Goal: Task Accomplishment & Management: Use online tool/utility

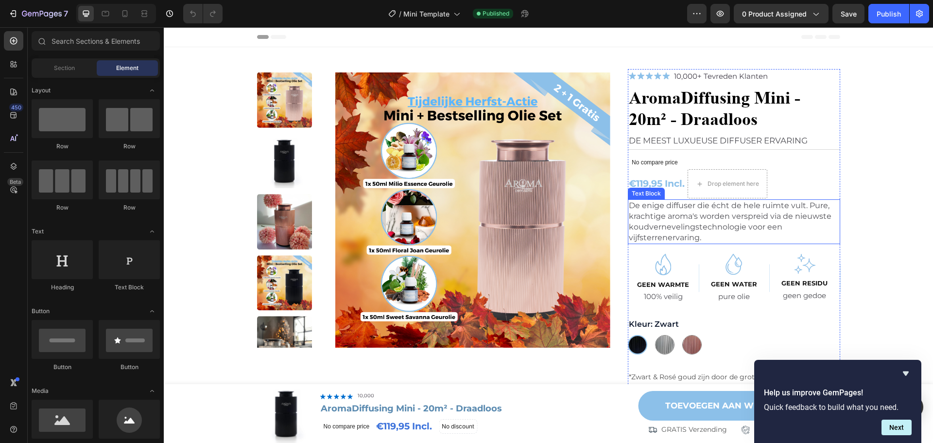
click at [744, 212] on p "De enige diffuser die écht de hele ruimte vult. Pure, krachtige aroma's worden …" at bounding box center [734, 221] width 210 height 43
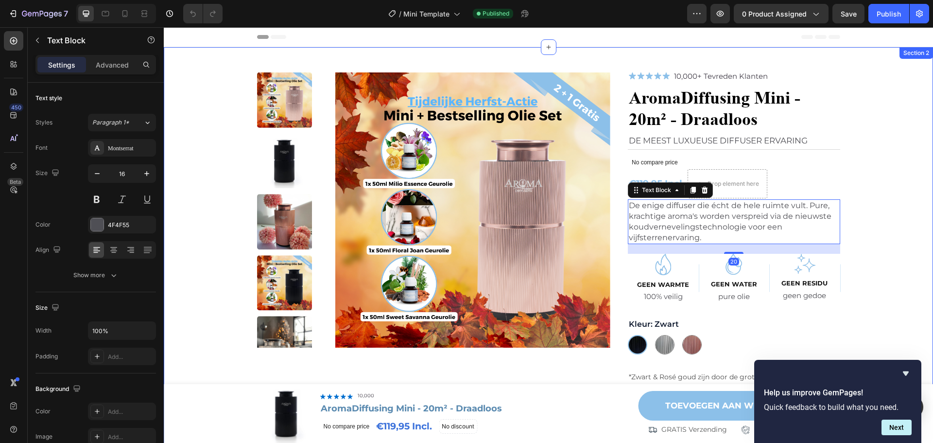
scroll to position [97, 0]
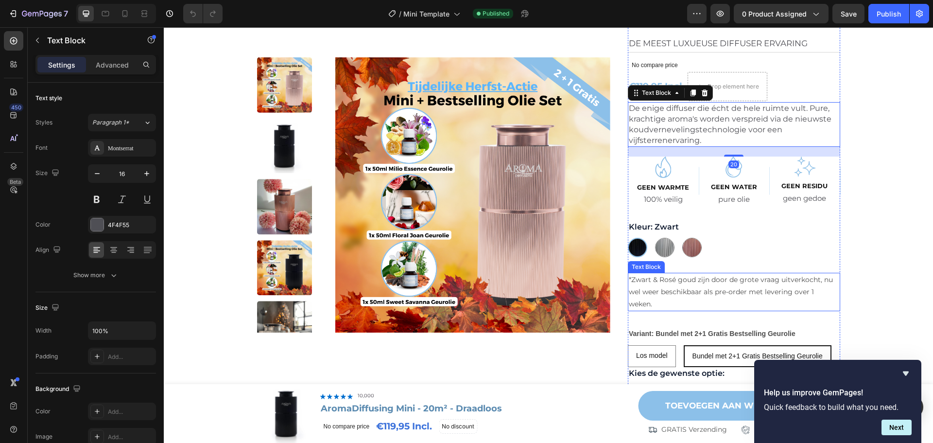
click at [733, 288] on p "*Zwart & Rosé goud zijn door de grote vraag uitverkocht, nu wel weer beschikbaa…" at bounding box center [734, 292] width 210 height 37
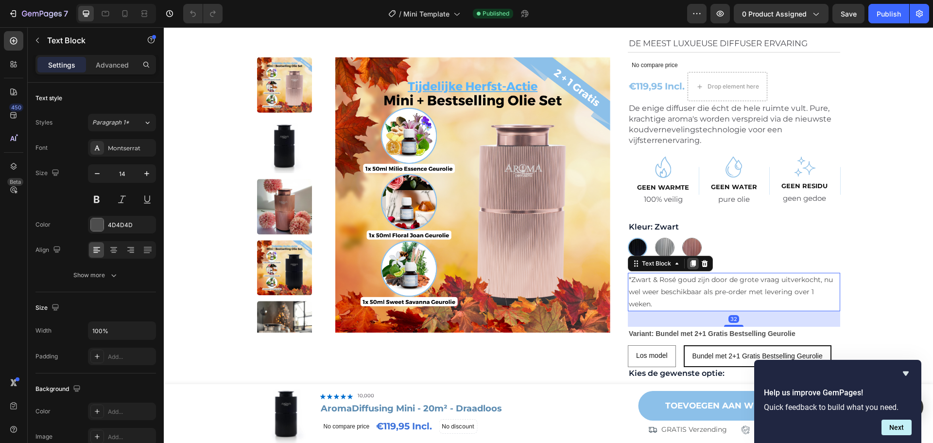
click at [693, 263] on icon at bounding box center [693, 264] width 8 height 8
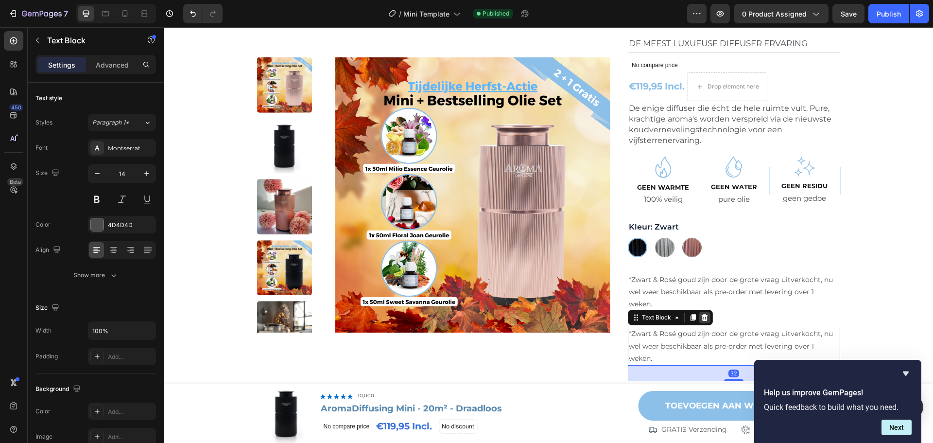
click at [704, 317] on icon at bounding box center [705, 318] width 8 height 8
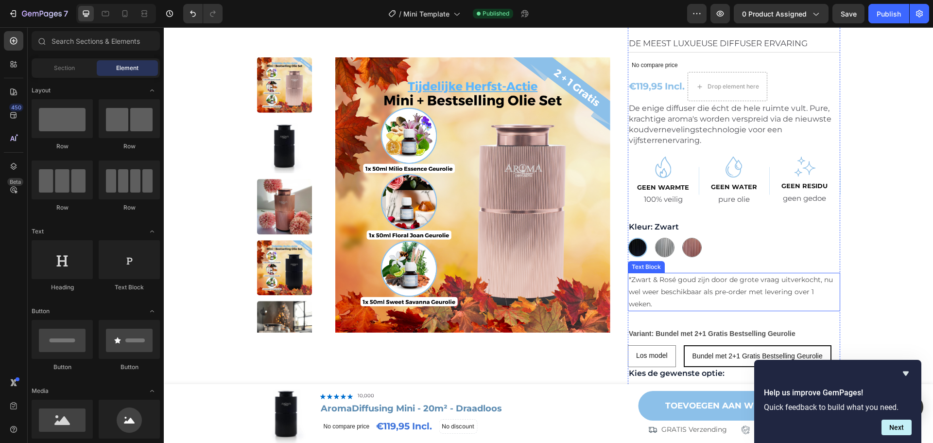
click at [741, 281] on p "*Zwart & Rosé goud zijn door de grote vraag uitverkocht, nu wel weer beschikbaa…" at bounding box center [734, 292] width 210 height 37
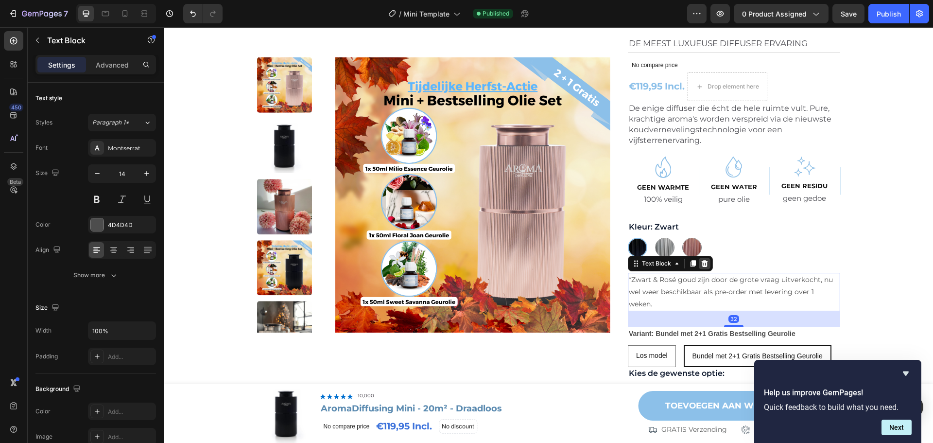
click at [707, 265] on div at bounding box center [705, 264] width 12 height 12
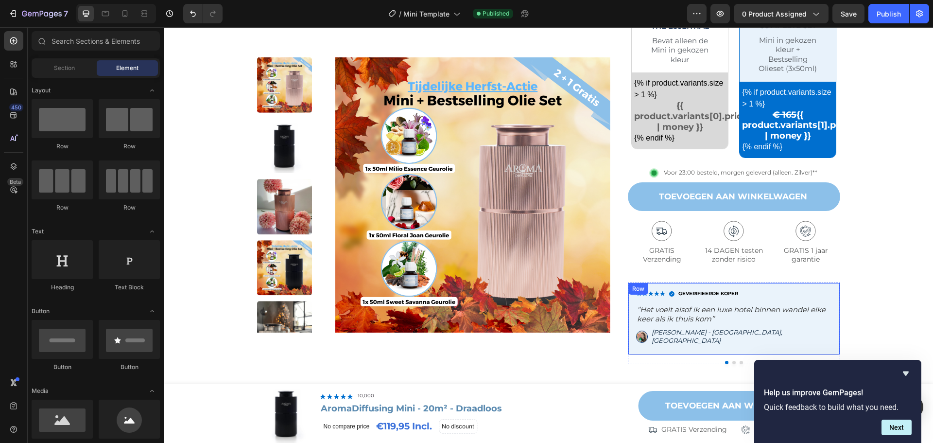
scroll to position [535, 0]
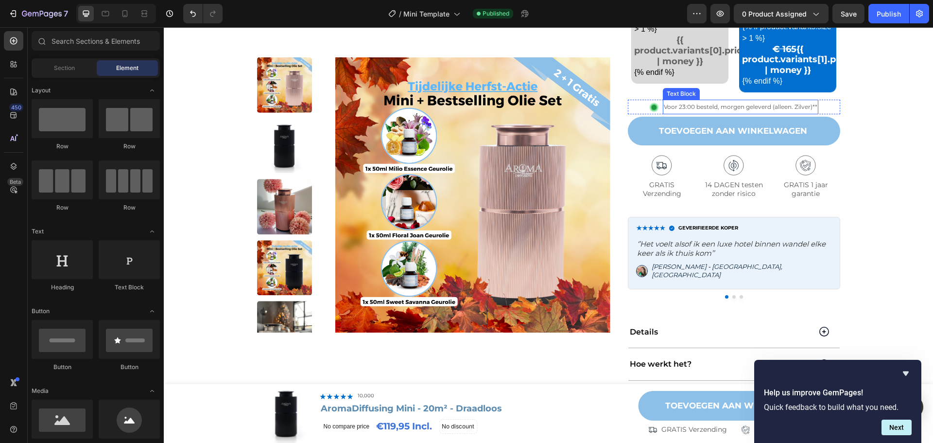
click at [780, 111] on p "Voor 23:00 besteld, morgen geleverd (alleen. Zilver)**" at bounding box center [741, 107] width 154 height 13
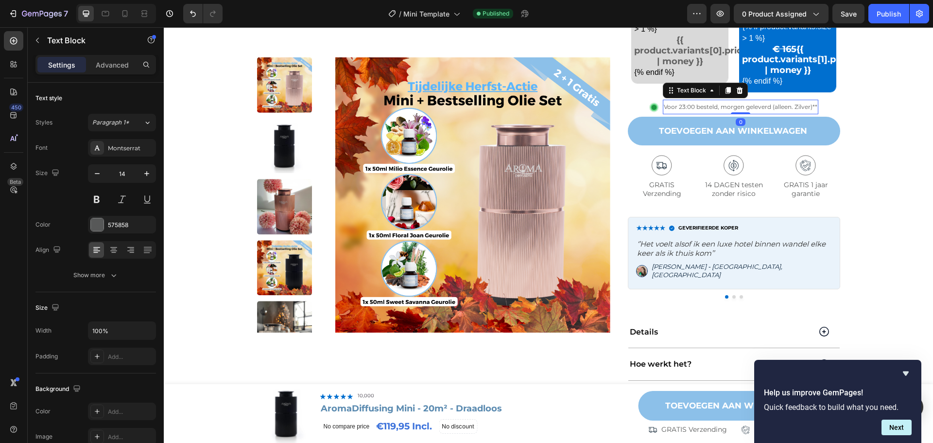
click at [780, 106] on span "Voor 23:00 besteld, morgen geleverd (alleen. Zilver)**" at bounding box center [741, 106] width 154 height 7
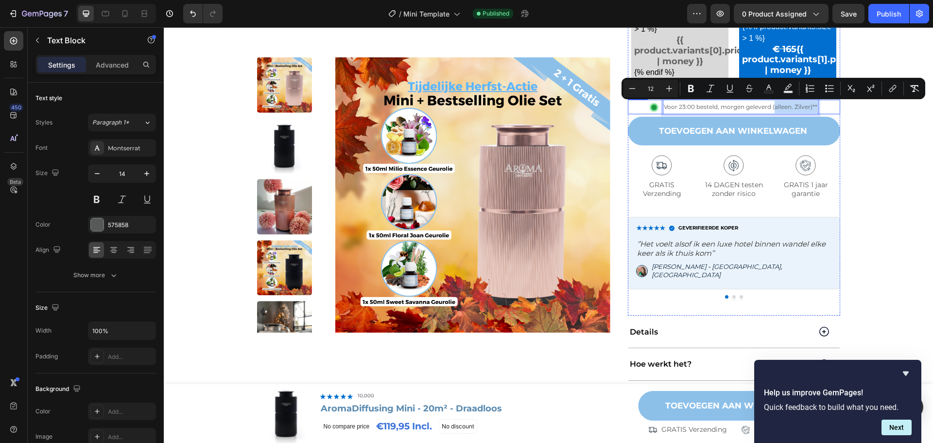
drag, startPoint x: 771, startPoint y: 106, endPoint x: 819, endPoint y: 106, distance: 48.6
click at [819, 106] on div "Image Voor 23:00 besteld, morgen geleverd (alleen. Zilver)** Text Block 0 Row" at bounding box center [734, 107] width 212 height 15
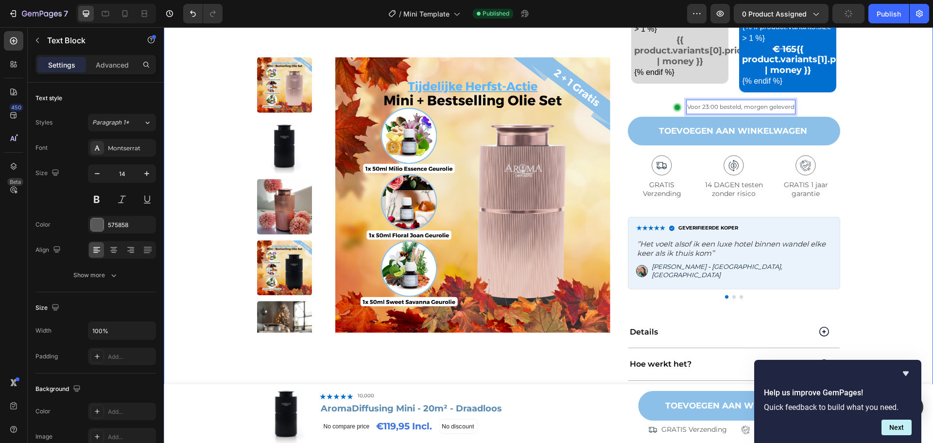
click at [866, 110] on div "Product Images Row Image 10,000+ Tevreden Klanten Text Block Row Hero Banner Ar…" at bounding box center [549, 6] width 750 height 944
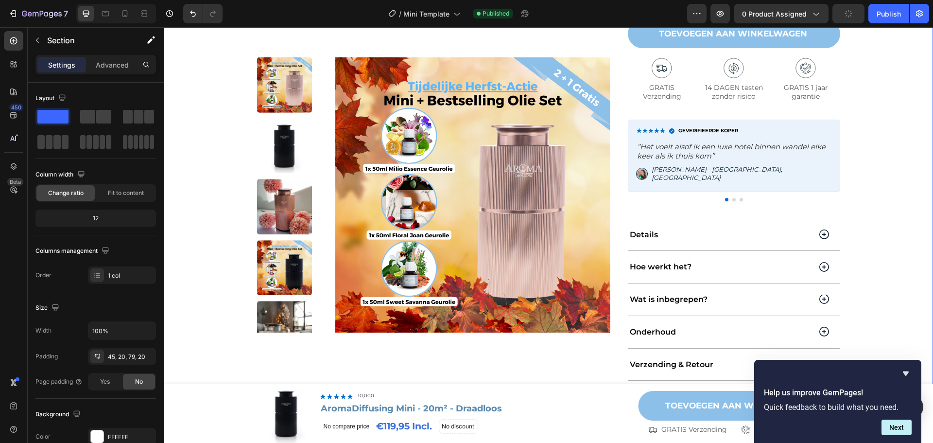
scroll to position [826, 0]
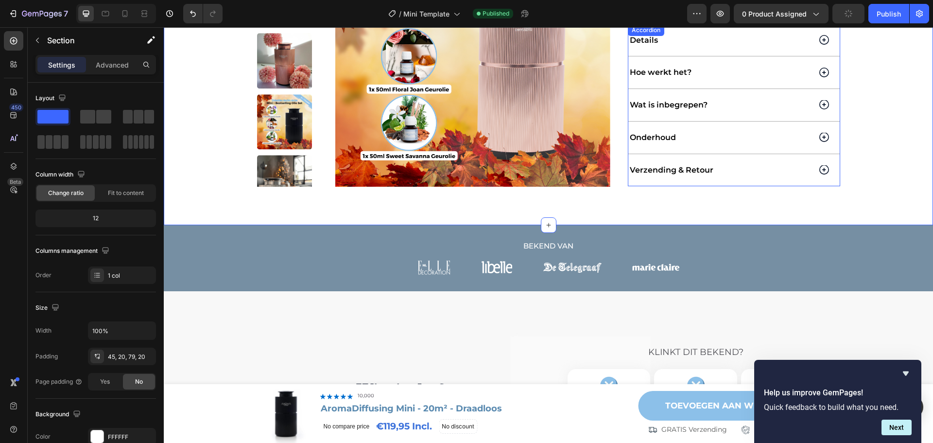
click at [823, 166] on icon at bounding box center [824, 170] width 10 height 10
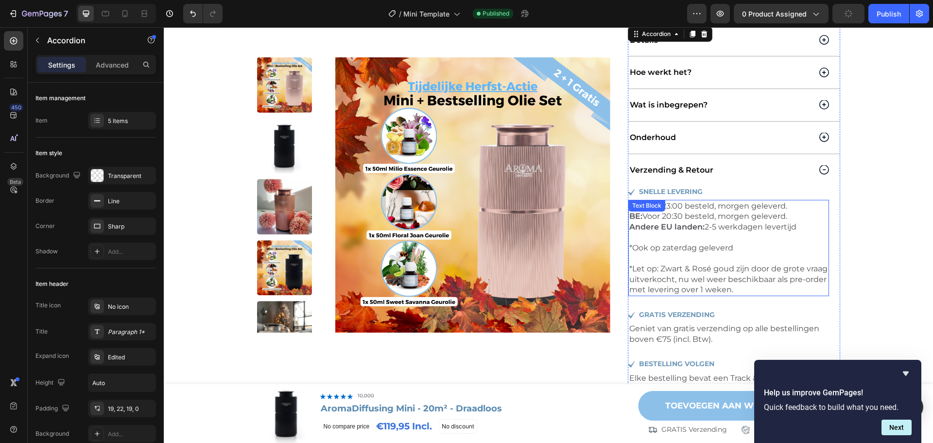
click at [729, 257] on p "*Ook op zaterdag geleverd *Let op: Zwart & Rosé goud zijn door de grote vraag u…" at bounding box center [728, 269] width 199 height 52
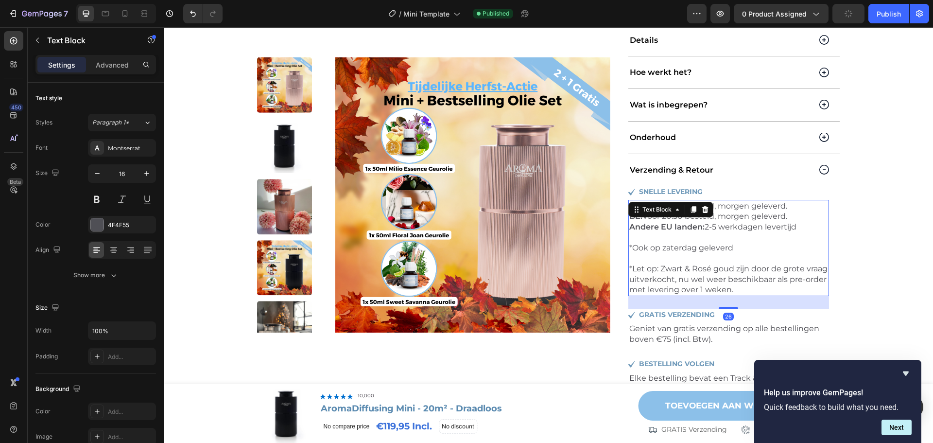
click at [772, 275] on p "*Ook op zaterdag geleverd *Let op: Zwart & Rosé goud zijn door de grote vraag u…" at bounding box center [728, 269] width 199 height 52
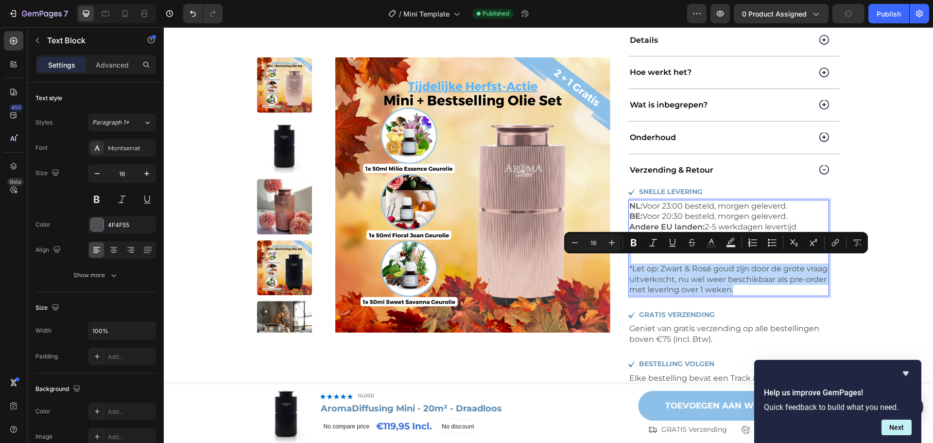
drag, startPoint x: 783, startPoint y: 281, endPoint x: 634, endPoint y: 253, distance: 151.8
click at [634, 253] on p "*Ook op zaterdag geleverd *Let op: Zwart & Rosé goud zijn door de grote vraag u…" at bounding box center [728, 269] width 199 height 52
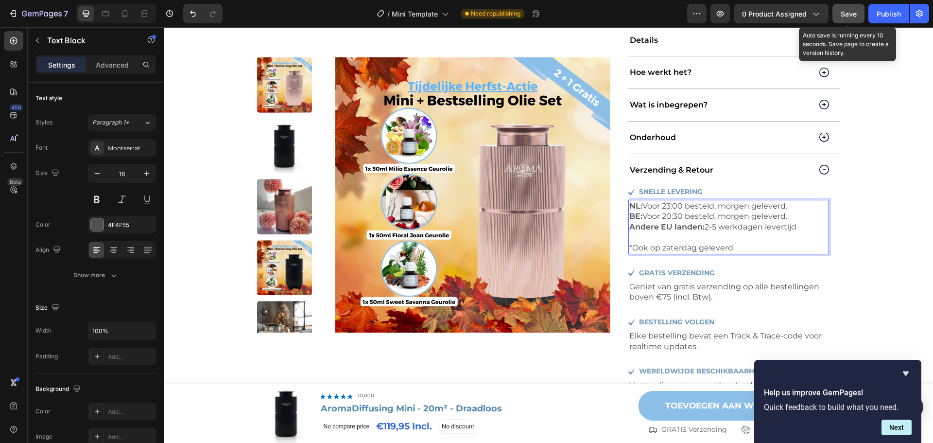
click at [858, 14] on button "Save" at bounding box center [849, 13] width 32 height 19
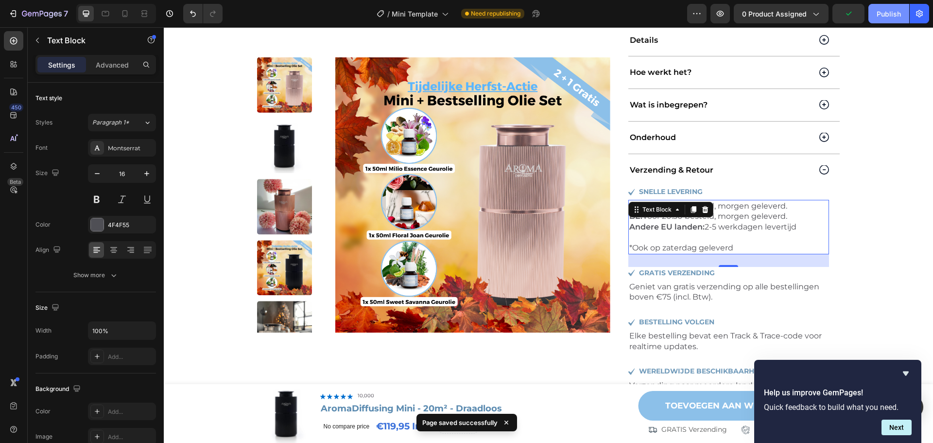
click at [882, 21] on button "Publish" at bounding box center [889, 13] width 41 height 19
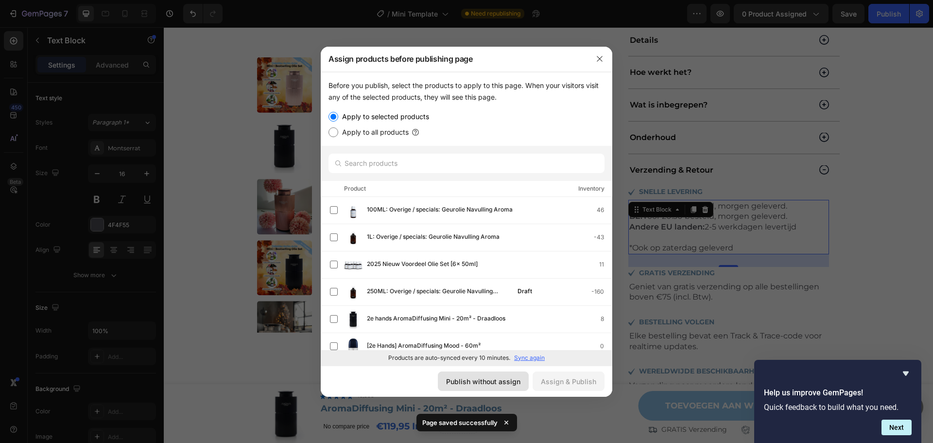
click at [501, 377] on div "Publish without assign" at bounding box center [483, 381] width 74 height 10
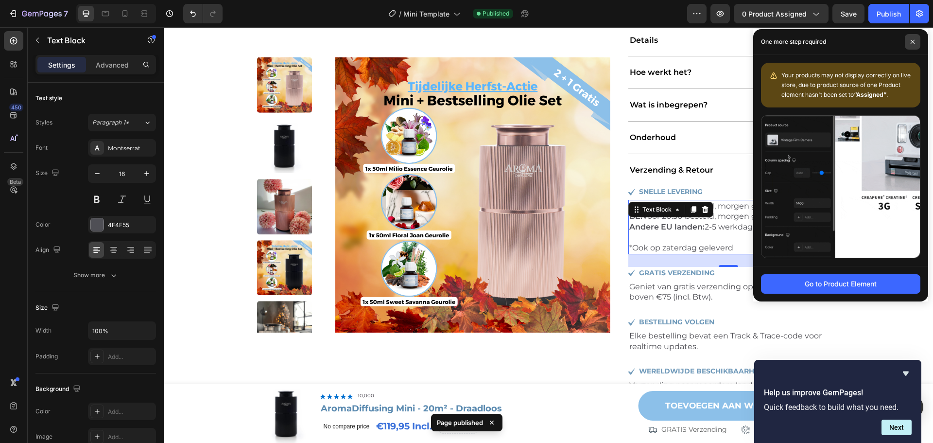
click at [912, 40] on icon at bounding box center [912, 41] width 5 height 5
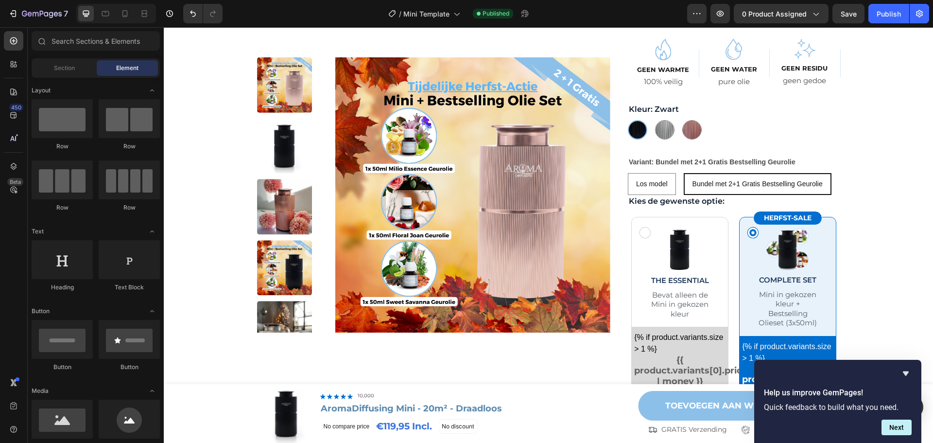
scroll to position [0, 0]
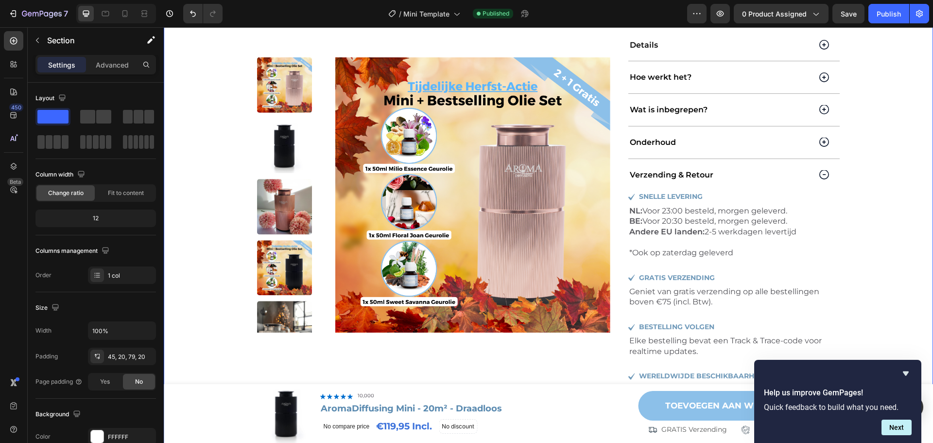
scroll to position [826, 0]
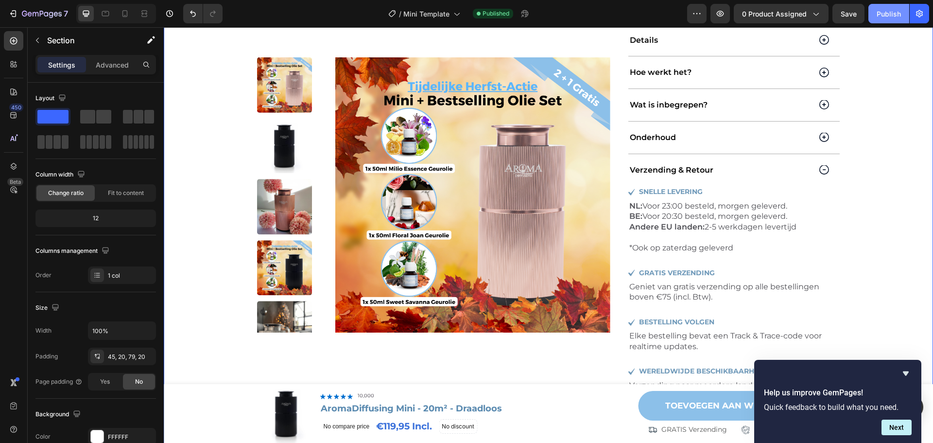
click at [879, 15] on div "Publish" at bounding box center [889, 14] width 24 height 10
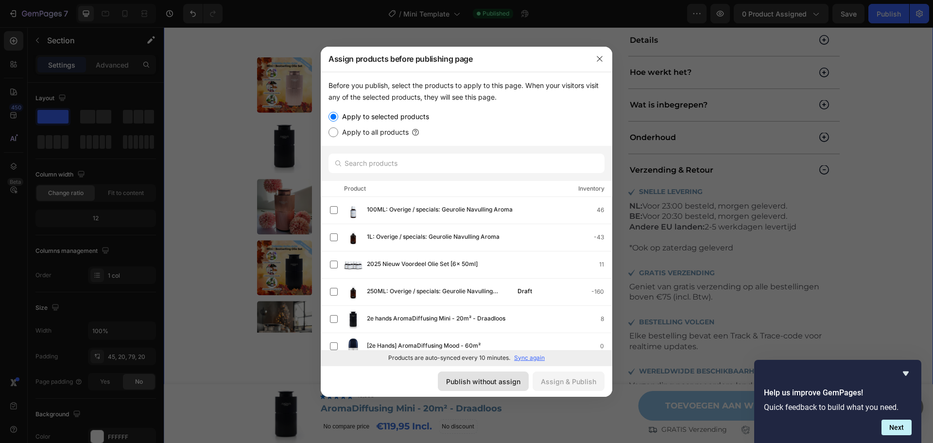
click at [482, 381] on div "Publish without assign" at bounding box center [483, 381] width 74 height 10
